Goal: Task Accomplishment & Management: Manage account settings

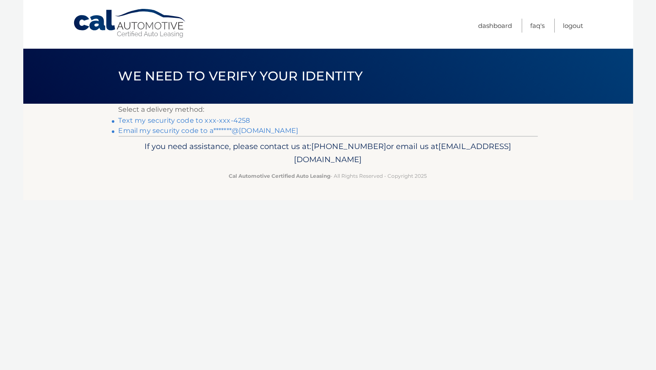
click at [234, 122] on link "Text my security code to xxx-xxx-4258" at bounding box center [185, 120] width 132 height 8
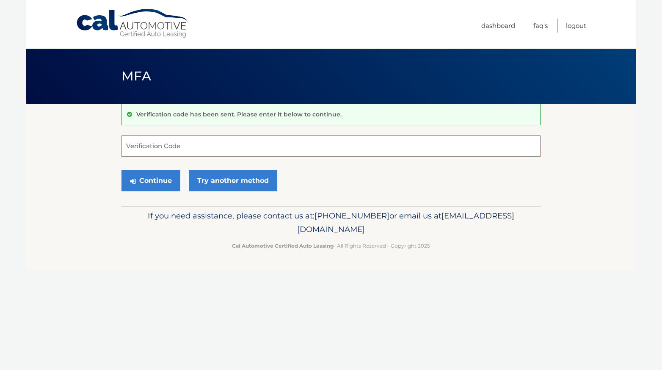
click at [217, 150] on input "Verification Code" at bounding box center [330, 145] width 419 height 21
type input "811590"
click at [162, 177] on button "Continue" at bounding box center [150, 180] width 59 height 21
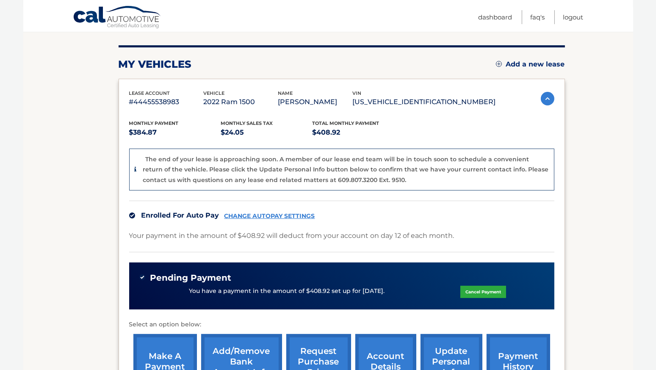
scroll to position [127, 0]
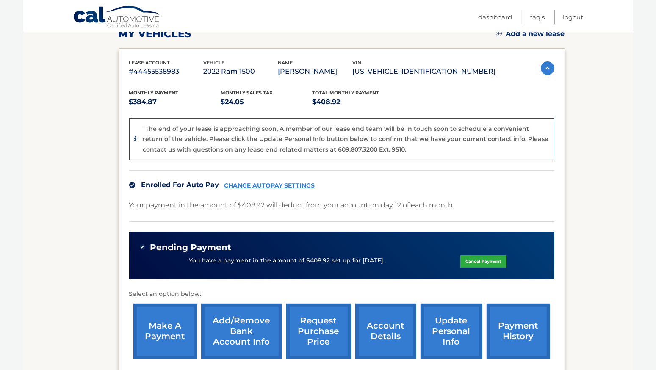
click at [470, 258] on link "Cancel Payment" at bounding box center [483, 261] width 46 height 12
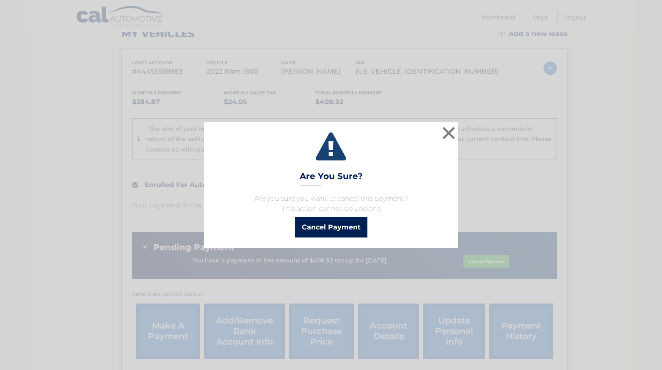
click at [353, 233] on button "Cancel Payment" at bounding box center [331, 227] width 72 height 20
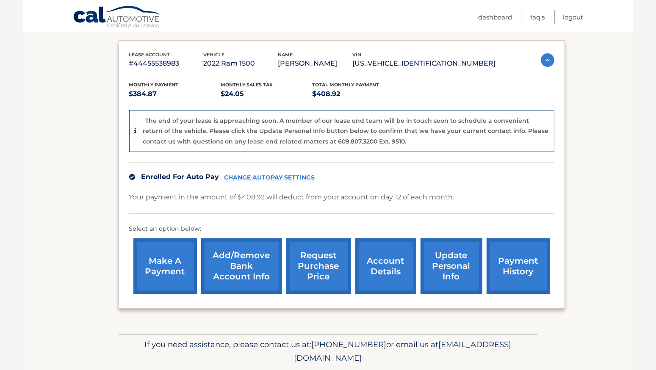
scroll to position [161, 0]
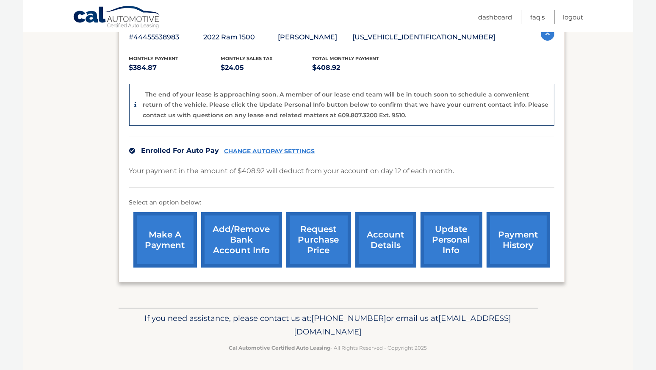
click at [248, 240] on link "Add/Remove bank account info" at bounding box center [241, 239] width 81 height 55
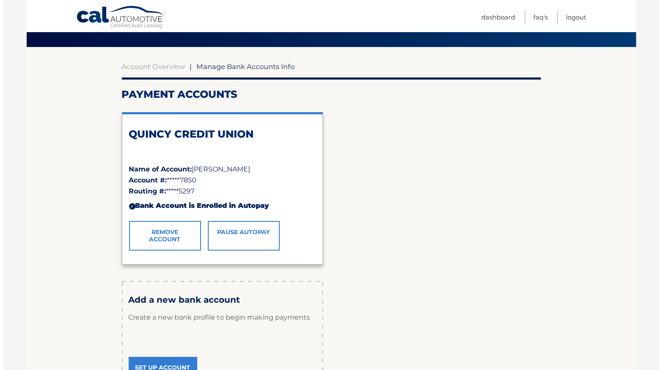
scroll to position [85, 0]
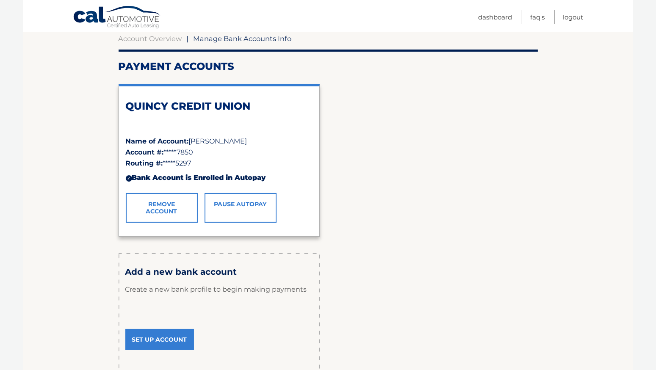
click at [168, 207] on link "Remove Account" at bounding box center [162, 208] width 72 height 30
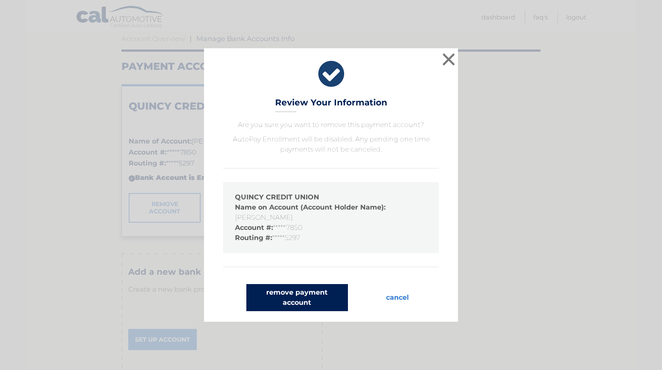
click at [292, 297] on button "remove payment account" at bounding box center [297, 297] width 102 height 27
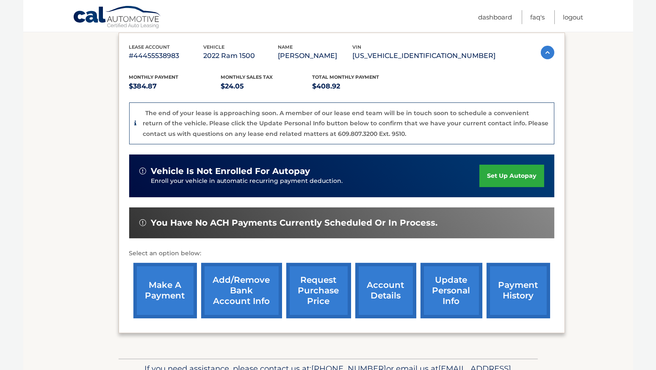
scroll to position [169, 0]
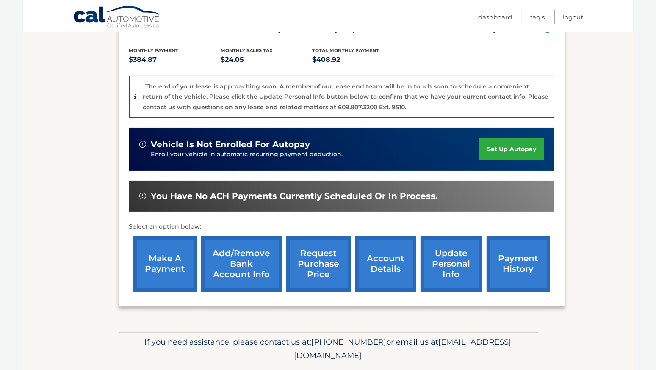
click at [515, 263] on link "payment history" at bounding box center [517, 263] width 63 height 55
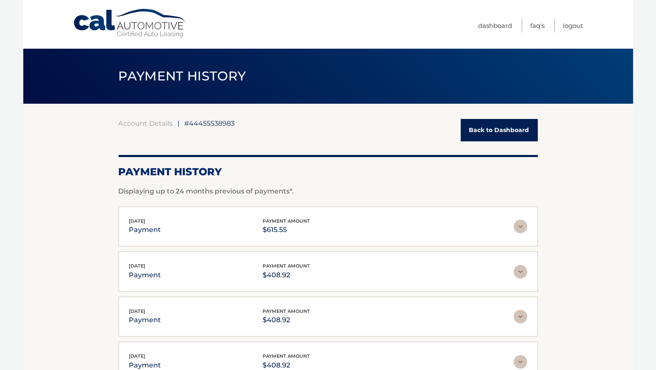
click at [506, 135] on link "Back to Dashboard" at bounding box center [499, 130] width 77 height 22
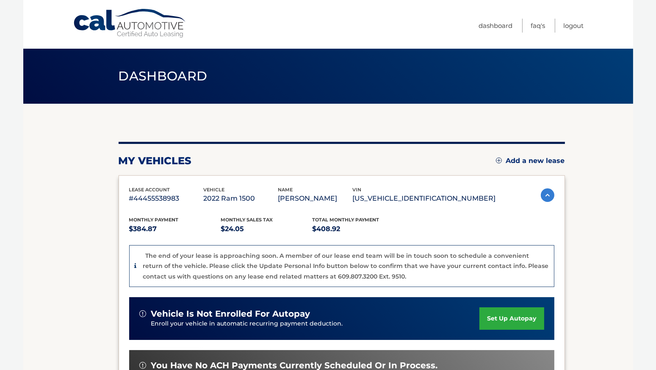
click at [403, 127] on div "my vehicles Add a new lease lease account #44455538983 vehicle 2022 Ram 1500 na…" at bounding box center [342, 302] width 446 height 397
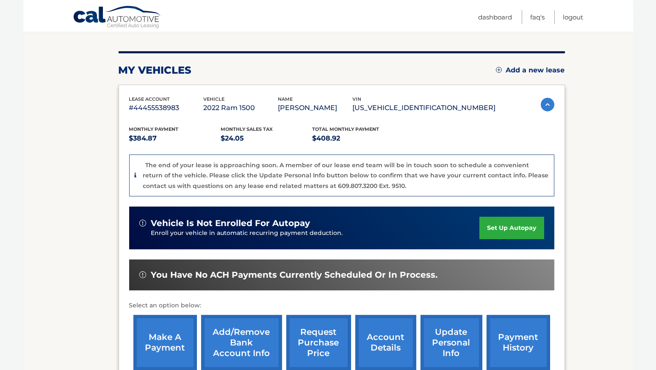
scroll to position [127, 0]
